Goal: Check status: Check status

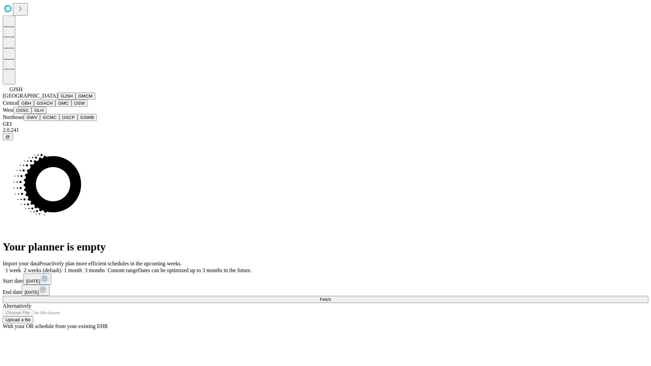
click at [58, 100] on button "GJSH" at bounding box center [67, 96] width 18 height 7
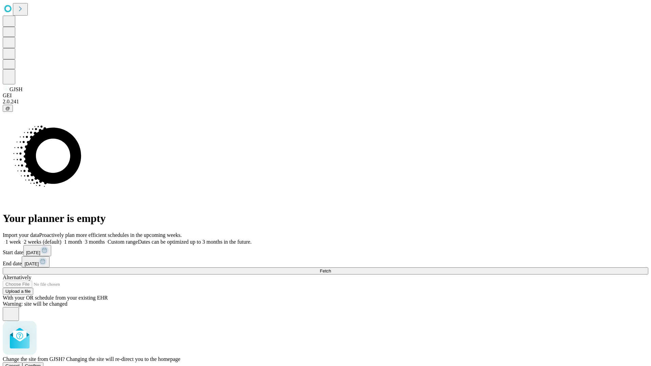
click at [41, 364] on span "Confirm" at bounding box center [33, 366] width 16 height 5
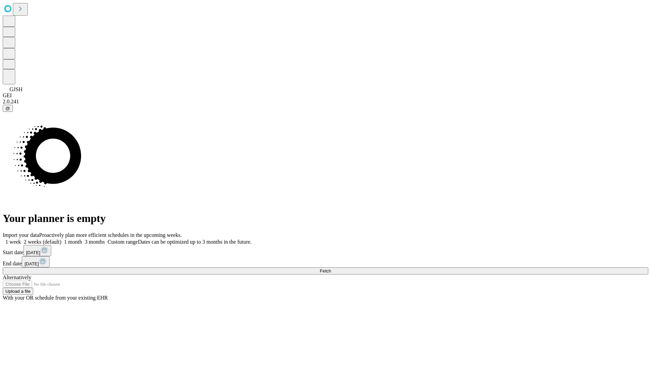
click at [21, 239] on label "1 week" at bounding box center [12, 242] width 18 height 6
click at [331, 269] on span "Fetch" at bounding box center [325, 271] width 11 height 5
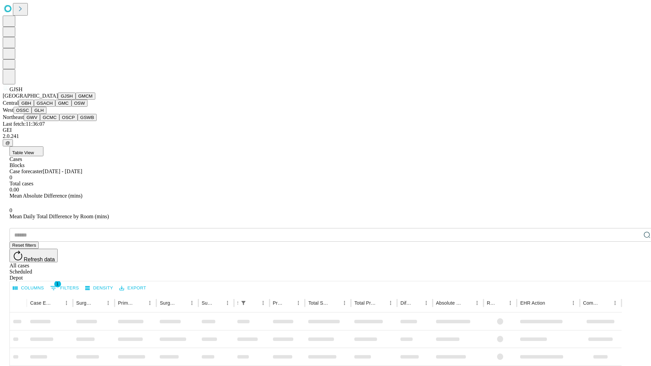
click at [76, 100] on button "GMCM" at bounding box center [86, 96] width 20 height 7
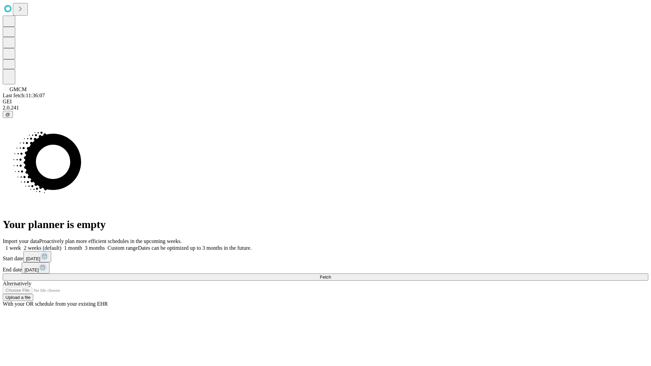
click at [21, 245] on label "1 week" at bounding box center [12, 248] width 18 height 6
click at [331, 275] on span "Fetch" at bounding box center [325, 277] width 11 height 5
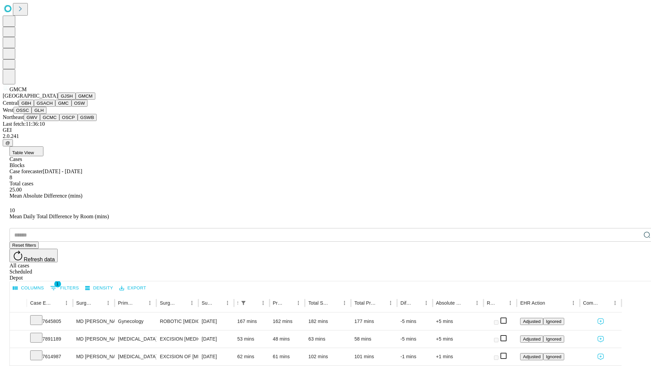
click at [34, 107] on button "GBH" at bounding box center [26, 103] width 15 height 7
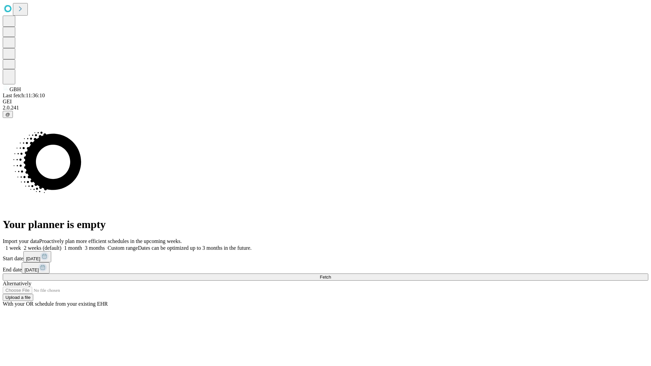
click at [21, 245] on label "1 week" at bounding box center [12, 248] width 18 height 6
click at [331, 275] on span "Fetch" at bounding box center [325, 277] width 11 height 5
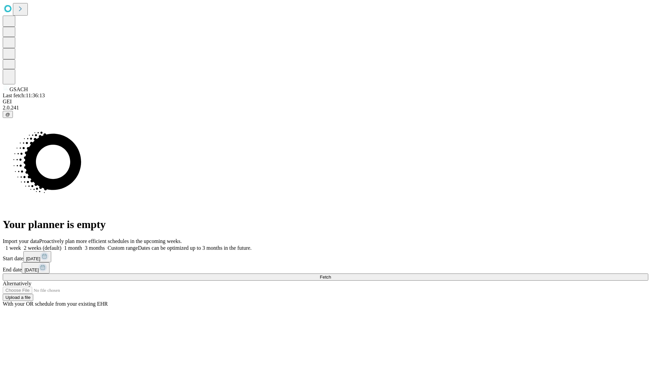
click at [21, 245] on label "1 week" at bounding box center [12, 248] width 18 height 6
click at [331, 275] on span "Fetch" at bounding box center [325, 277] width 11 height 5
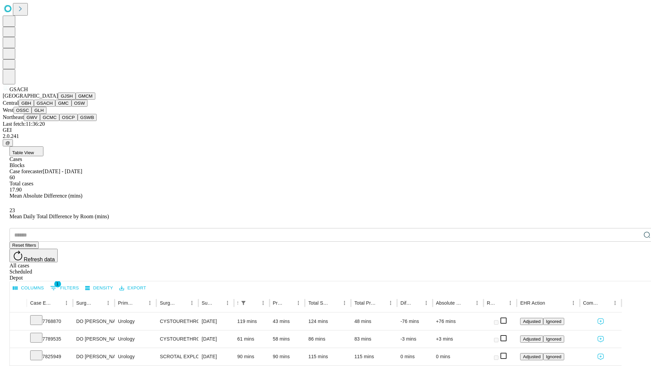
click at [55, 107] on button "GMC" at bounding box center [63, 103] width 16 height 7
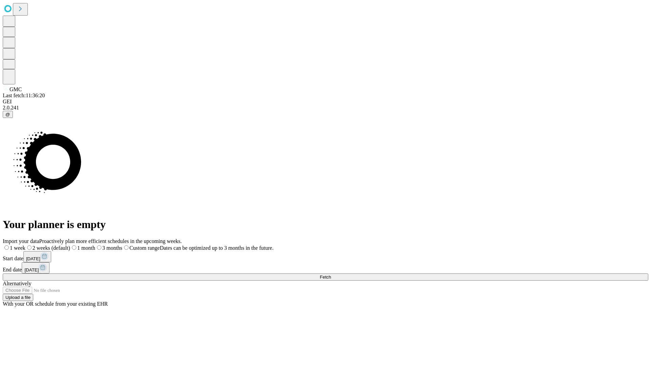
click at [331, 275] on span "Fetch" at bounding box center [325, 277] width 11 height 5
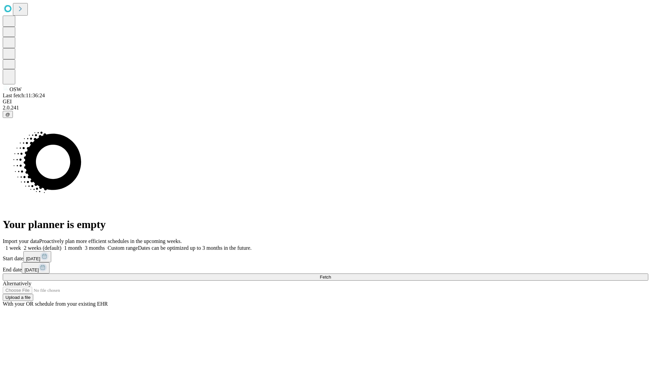
click at [21, 245] on label "1 week" at bounding box center [12, 248] width 18 height 6
click at [331, 275] on span "Fetch" at bounding box center [325, 277] width 11 height 5
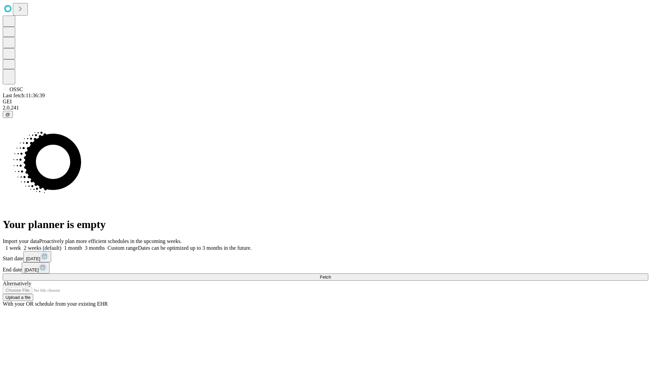
click at [331, 275] on span "Fetch" at bounding box center [325, 277] width 11 height 5
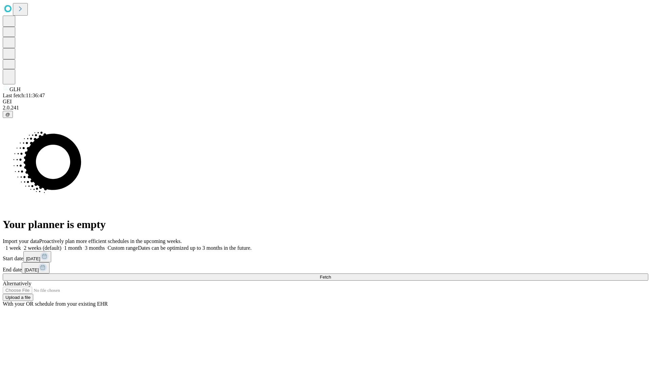
click at [21, 245] on label "1 week" at bounding box center [12, 248] width 18 height 6
click at [331, 275] on span "Fetch" at bounding box center [325, 277] width 11 height 5
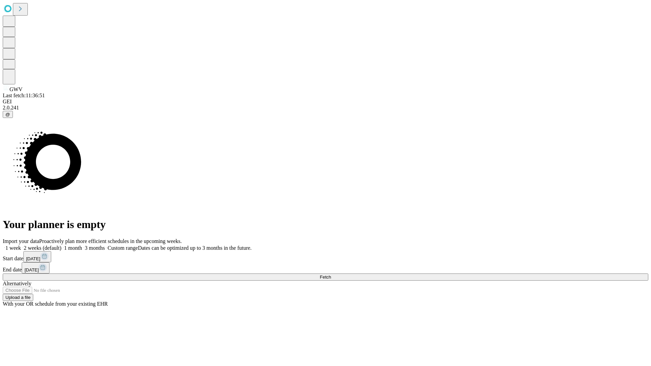
click at [21, 245] on label "1 week" at bounding box center [12, 248] width 18 height 6
click at [331, 275] on span "Fetch" at bounding box center [325, 277] width 11 height 5
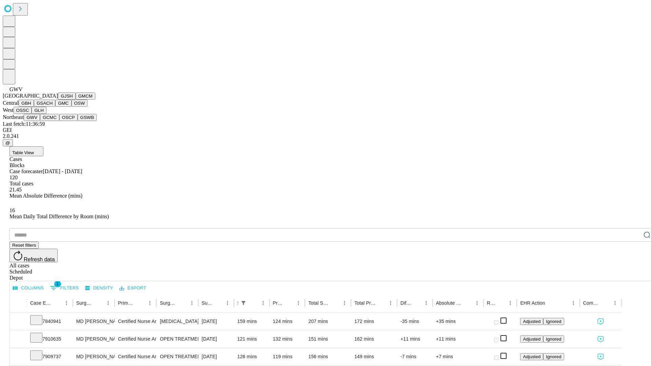
click at [53, 121] on button "GCMC" at bounding box center [49, 117] width 19 height 7
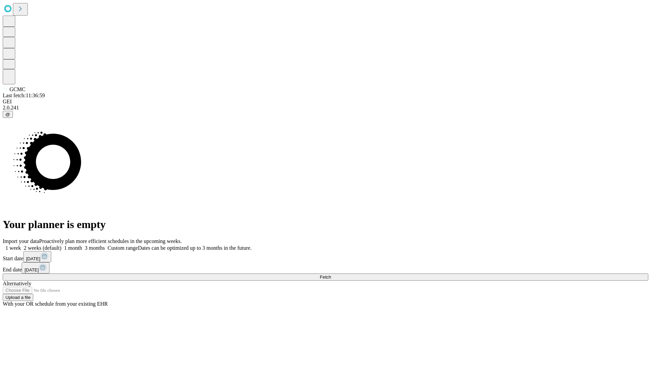
click at [21, 245] on label "1 week" at bounding box center [12, 248] width 18 height 6
click at [331, 275] on span "Fetch" at bounding box center [325, 277] width 11 height 5
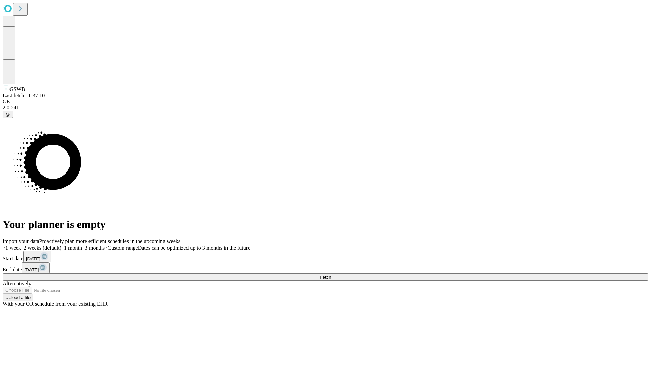
click at [21, 245] on label "1 week" at bounding box center [12, 248] width 18 height 6
click at [331, 275] on span "Fetch" at bounding box center [325, 277] width 11 height 5
